Goal: Find specific page/section: Find specific page/section

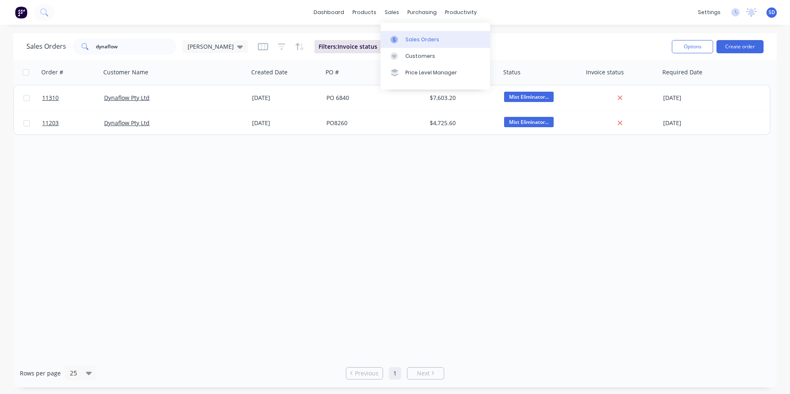
click at [396, 35] on link "Sales Orders" at bounding box center [435, 39] width 109 height 17
click at [330, 13] on link "dashboard" at bounding box center [328, 12] width 39 height 12
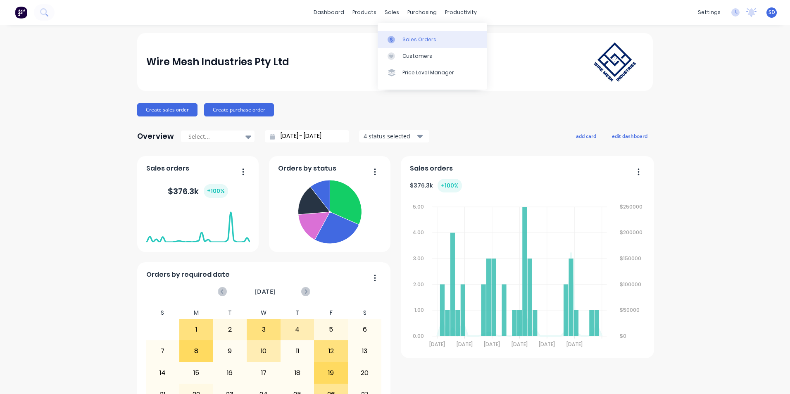
click at [404, 36] on div "Sales Orders" at bounding box center [419, 39] width 34 height 7
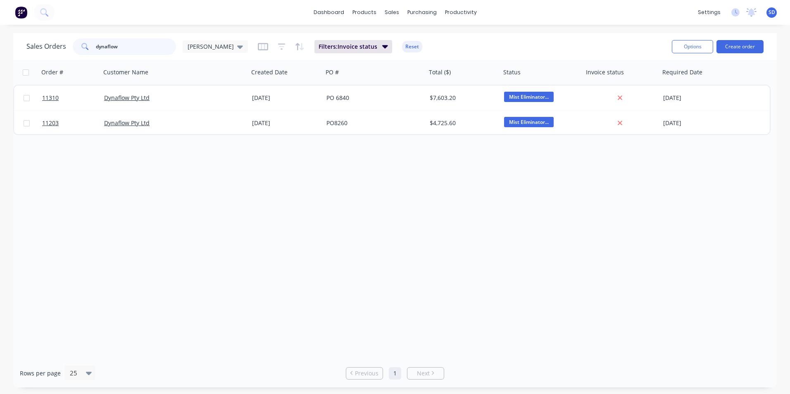
drag, startPoint x: 143, startPoint y: 50, endPoint x: 87, endPoint y: 48, distance: 55.8
click at [87, 48] on div "dynaflow" at bounding box center [124, 46] width 103 height 17
type input "conditionaire"
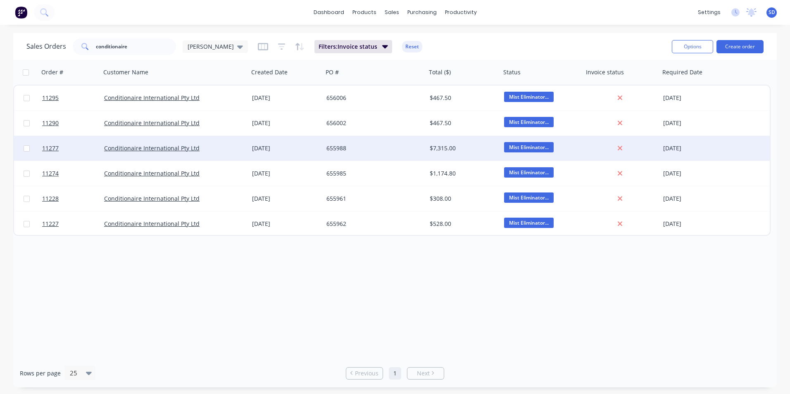
click at [222, 147] on div "Conditionaire International Pty Ltd" at bounding box center [171, 148] width 134 height 8
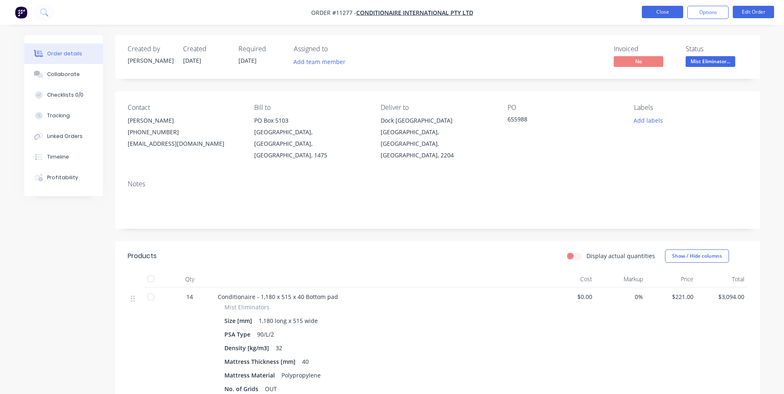
click at [661, 9] on button "Close" at bounding box center [662, 12] width 41 height 12
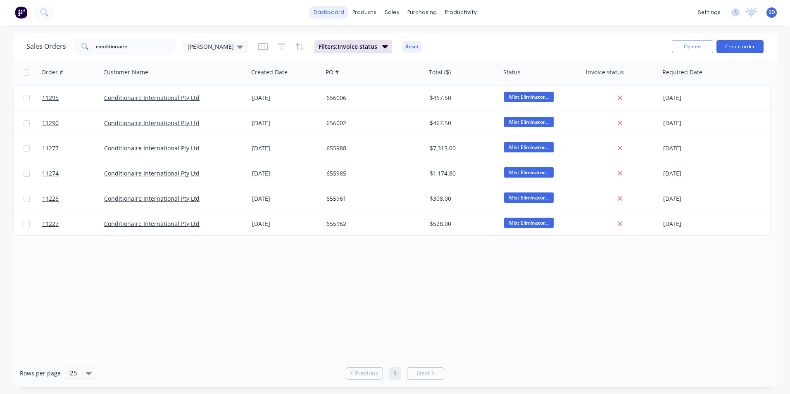
click at [342, 12] on link "dashboard" at bounding box center [328, 12] width 39 height 12
